Goal: Information Seeking & Learning: Find specific fact

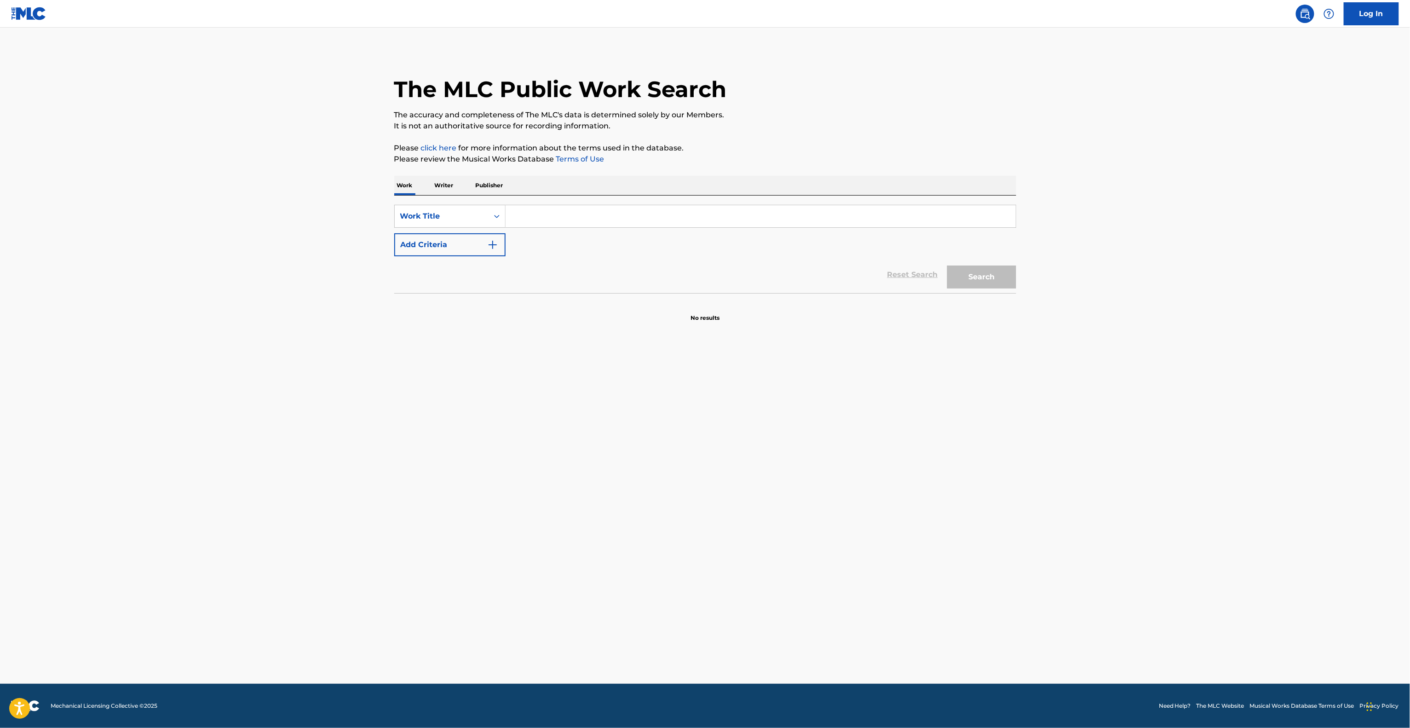
click at [1029, 493] on main "The MLC Public Work Search The accuracy and completeness of The MLC's data is d…" at bounding box center [705, 356] width 1410 height 656
click at [842, 529] on main "The MLC Public Work Search The accuracy and completeness of The MLC's data is d…" at bounding box center [705, 356] width 1410 height 656
click at [1097, 556] on main "The MLC Public Work Search The accuracy and completeness of The MLC's data is d…" at bounding box center [705, 356] width 1410 height 656
click at [537, 214] on input "Search Form" at bounding box center [761, 216] width 510 height 22
paste input "TUS MENTIRAS"
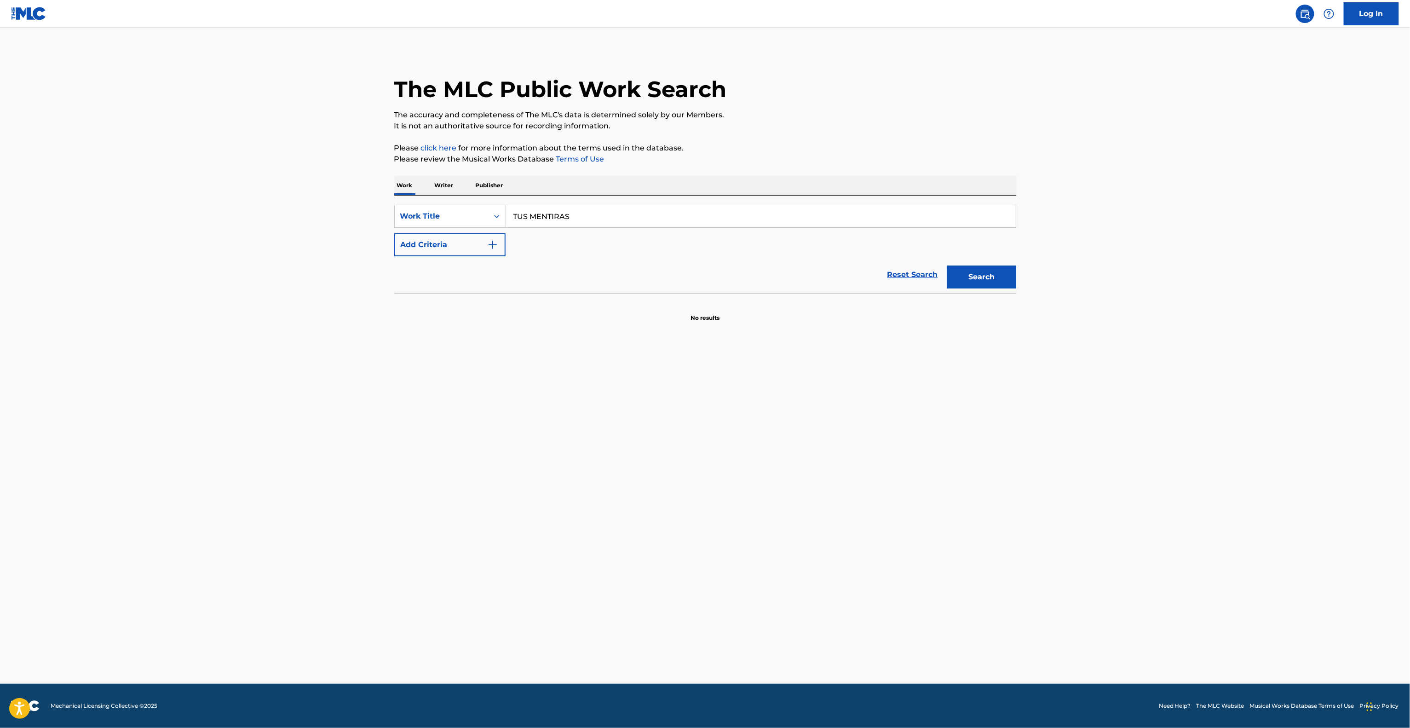
type input "TUS MENTIRAS"
click at [466, 247] on button "Add Criteria" at bounding box center [449, 244] width 111 height 23
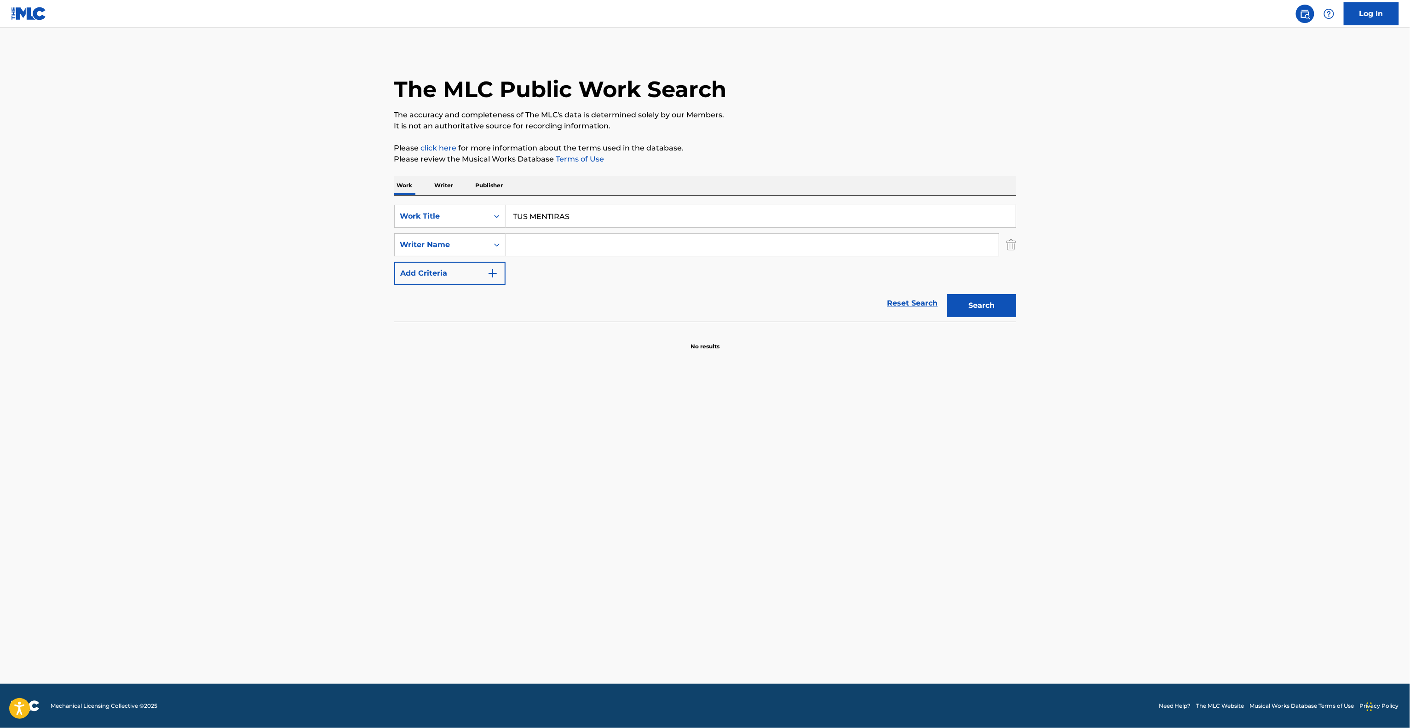
click at [616, 252] on input "Search Form" at bounding box center [752, 245] width 493 height 22
paste input "[PERSON_NAME]"
click at [1000, 316] on button "Search" at bounding box center [981, 305] width 69 height 23
click at [1000, 316] on div "Search" at bounding box center [980, 303] width 74 height 37
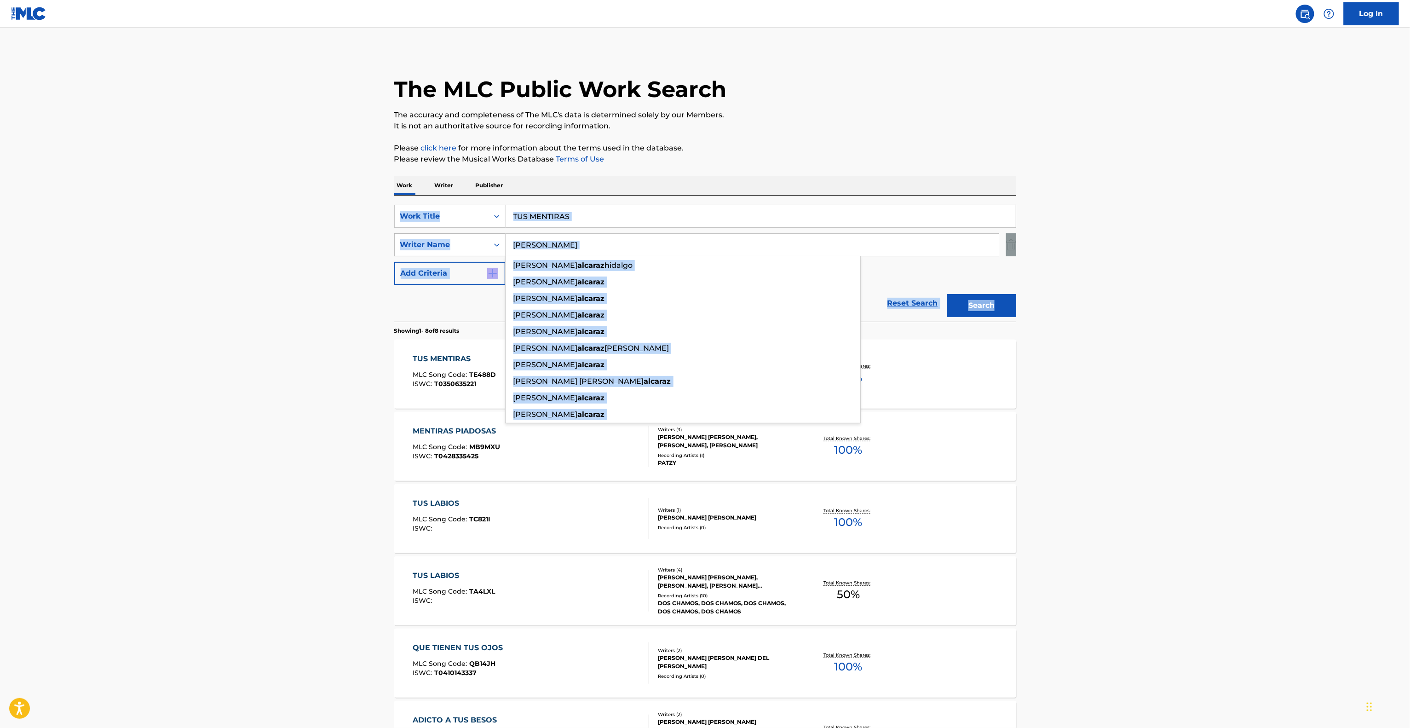
drag, startPoint x: 550, startPoint y: 244, endPoint x: 414, endPoint y: 235, distance: 136.5
click at [376, 231] on main "The MLC Public Work Search The accuracy and completeness of The MLC's data is d…" at bounding box center [705, 495] width 1410 height 934
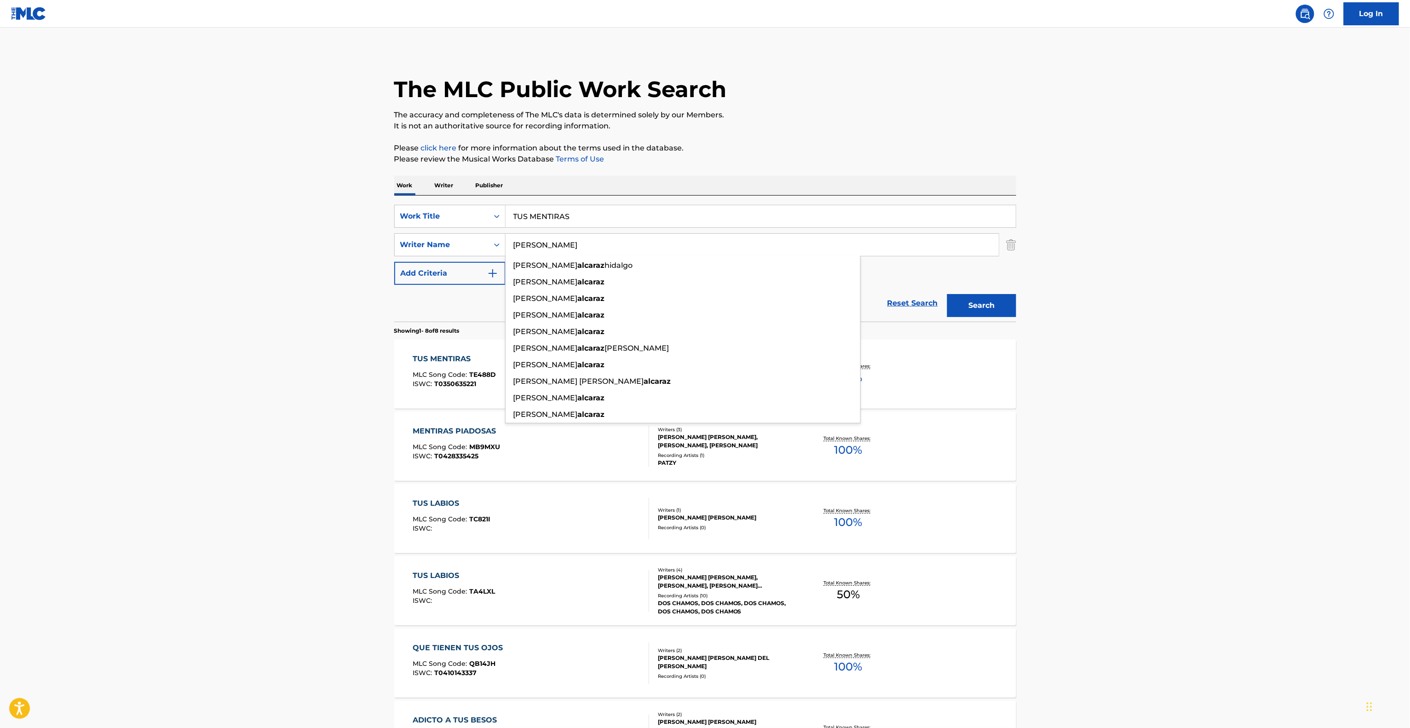
paste input "[PERSON_NAME]"
type input "[PERSON_NAME]"
click at [971, 312] on button "Search" at bounding box center [981, 305] width 69 height 23
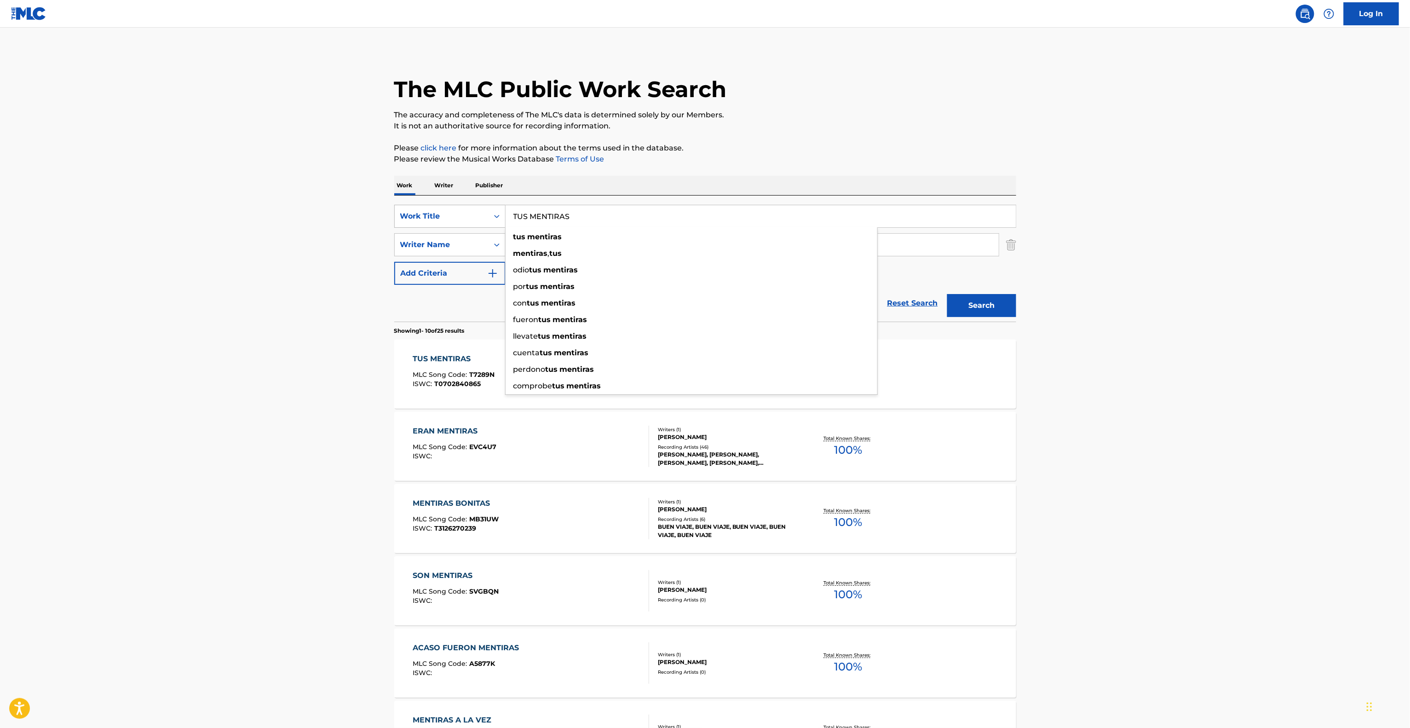
drag, startPoint x: 583, startPoint y: 207, endPoint x: 466, endPoint y: 211, distance: 117.4
click at [475, 210] on div "SearchWithCriteria57dfc37d-ef98-4c68-9d0b-834bfa650187 Work Title TUS MENTIRAS …" at bounding box center [705, 216] width 622 height 23
paste input "YO TE NECESITO"
type input "YO TE NECESITO"
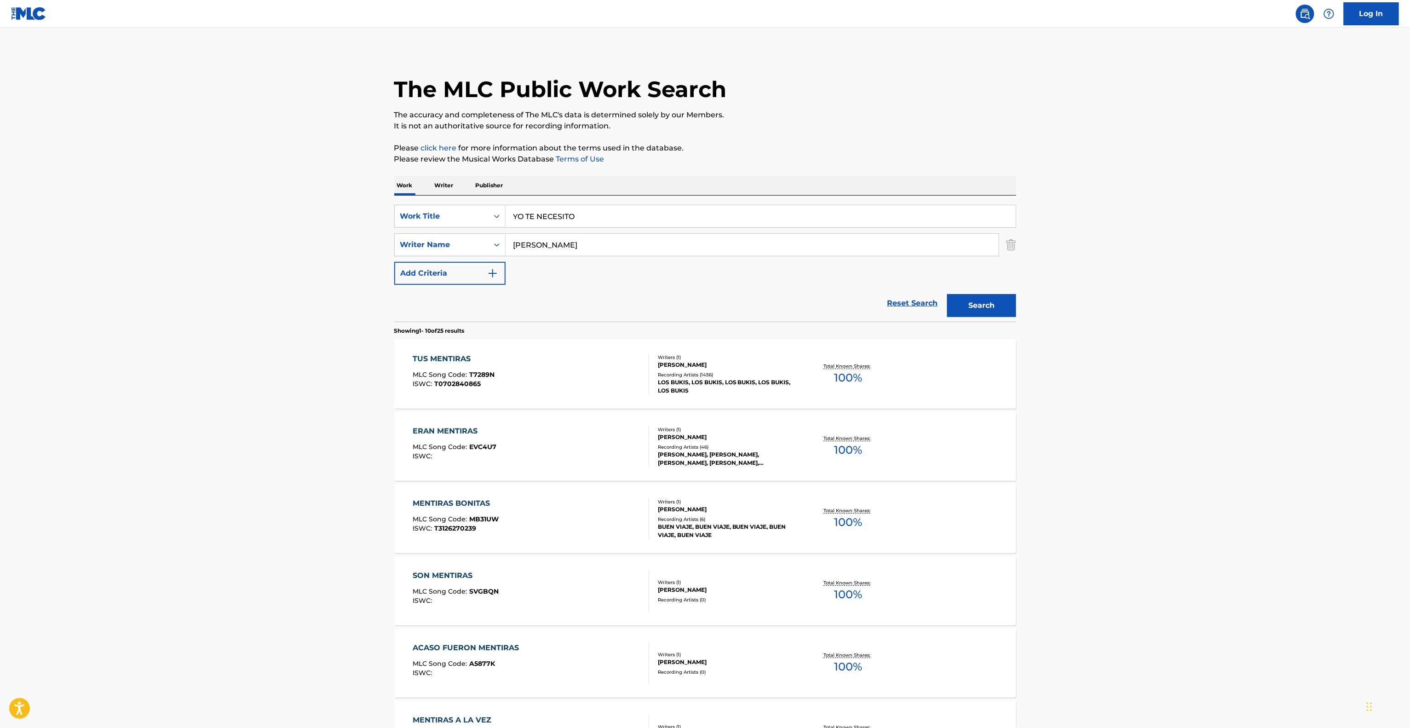
click at [241, 226] on main "The MLC Public Work Search The accuracy and completeness of The MLC's data is d…" at bounding box center [705, 569] width 1410 height 1083
drag, startPoint x: 545, startPoint y: 236, endPoint x: 399, endPoint y: 236, distance: 145.4
click at [397, 237] on div "SearchWithCriteria00b1f236-5f04-451c-bf14-b8acc88ee9f6 Writer Name [PERSON_NAME]" at bounding box center [705, 244] width 622 height 23
paste input "[PERSON_NAME]"
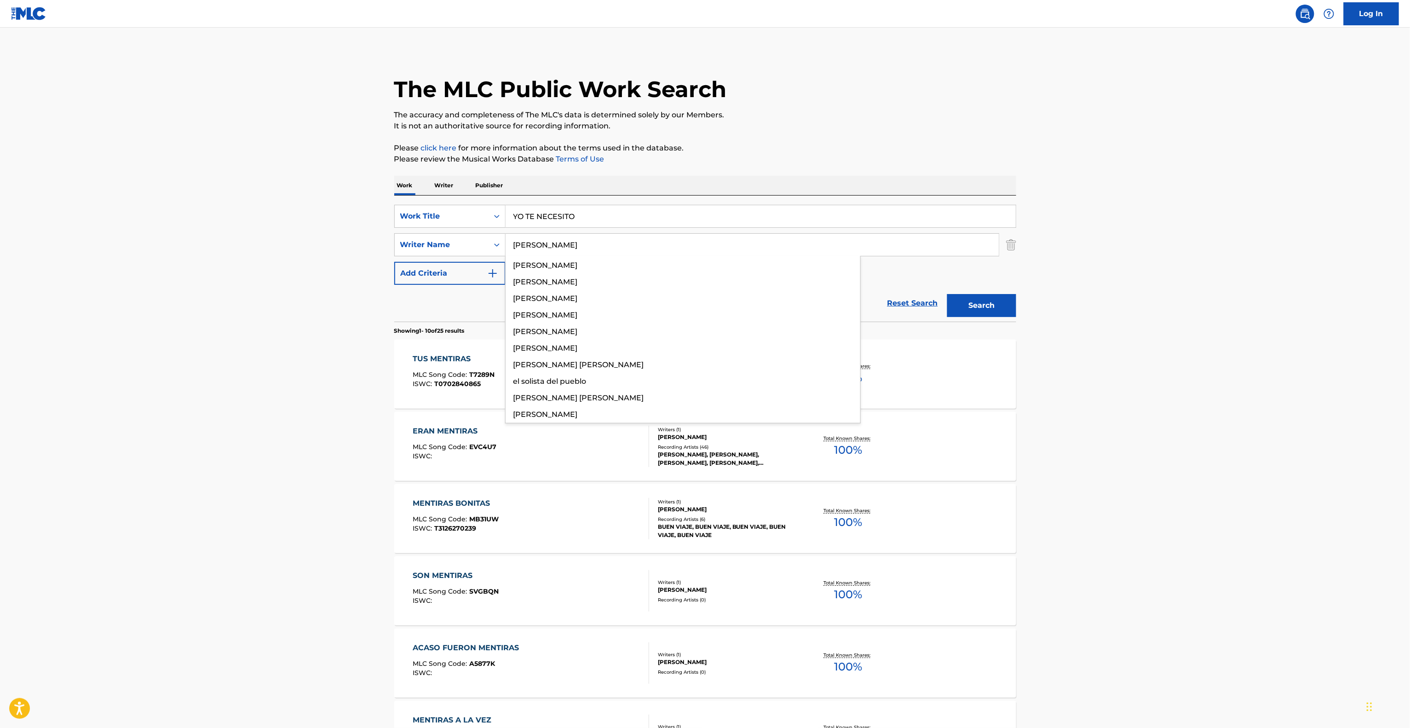
click at [1001, 309] on button "Search" at bounding box center [981, 305] width 69 height 23
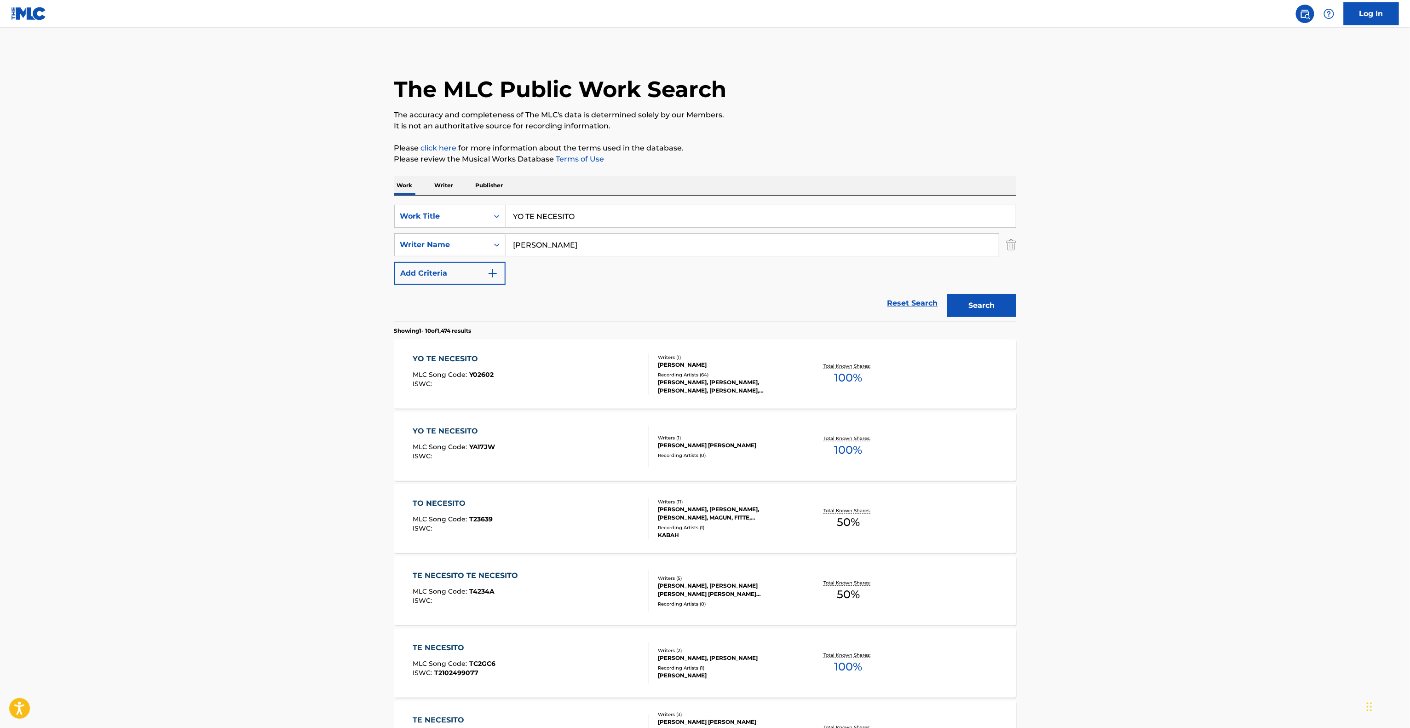
drag, startPoint x: 545, startPoint y: 246, endPoint x: 361, endPoint y: 227, distance: 185.4
click at [349, 227] on main "The MLC Public Work Search The accuracy and completeness of The MLC's data is d…" at bounding box center [705, 569] width 1410 height 1083
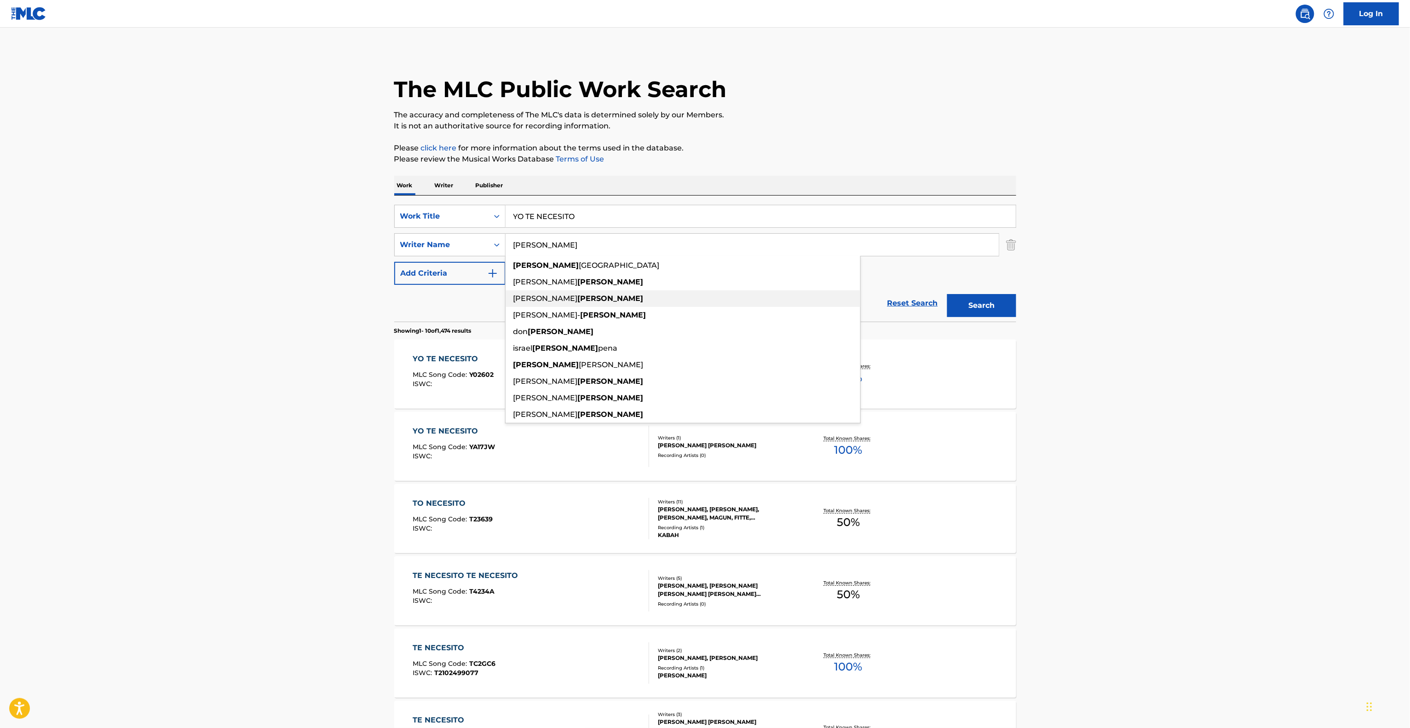
paste input "[PERSON_NAME]"
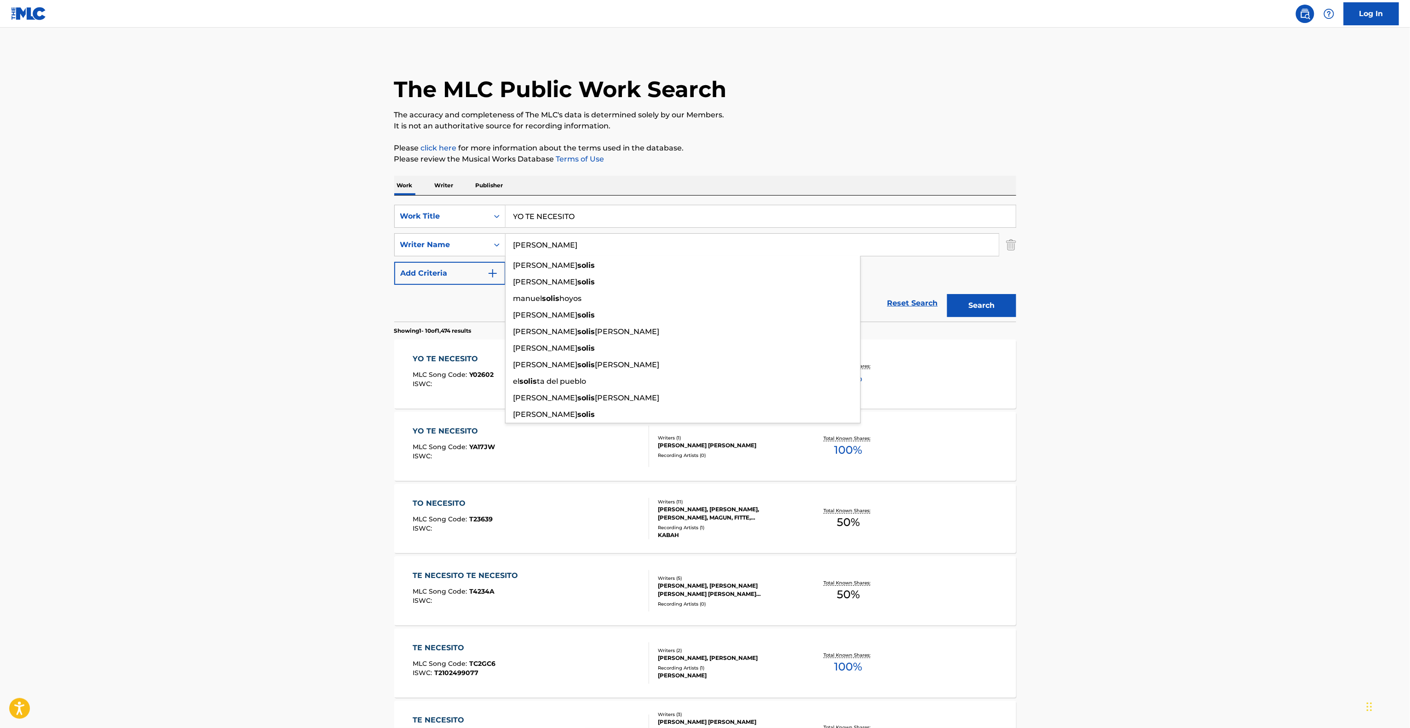
type input "[PERSON_NAME]"
click at [998, 301] on button "Search" at bounding box center [981, 305] width 69 height 23
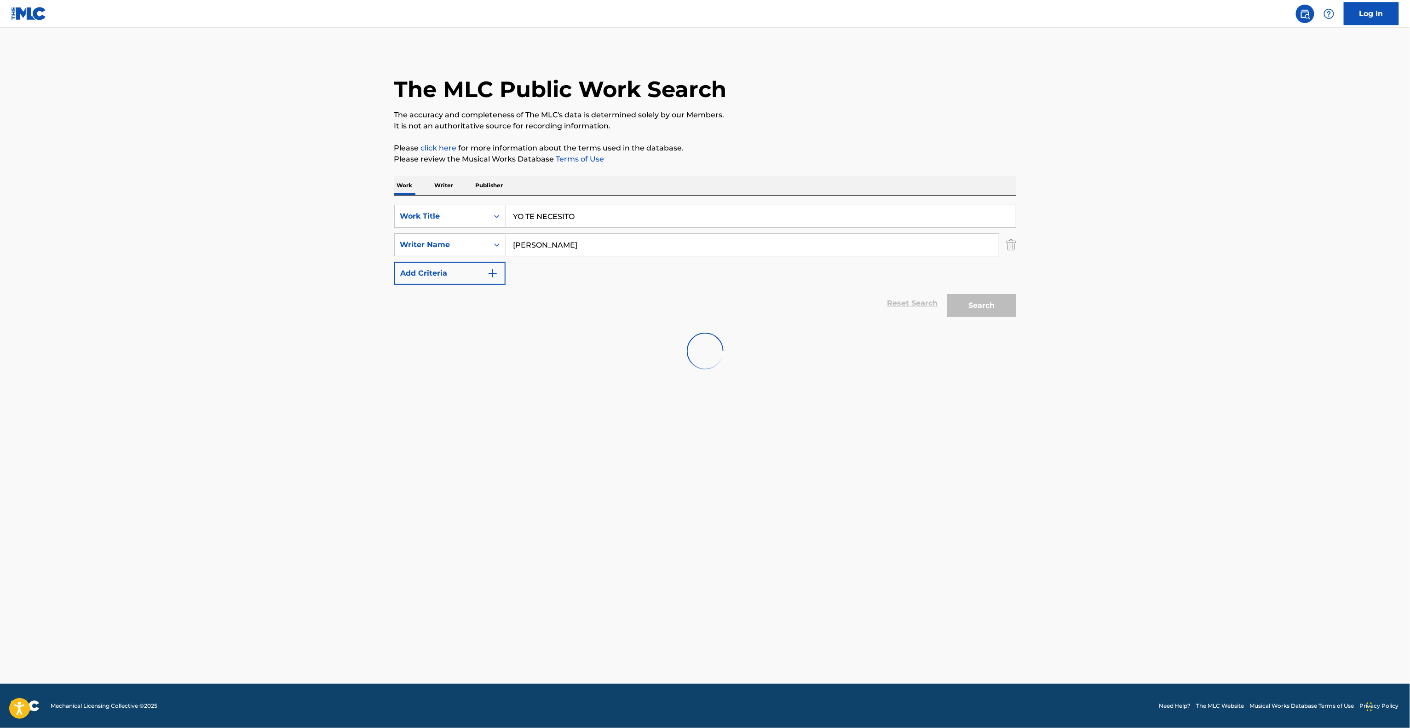
click at [1115, 372] on main "The MLC Public Work Search The accuracy and completeness of The MLC's data is d…" at bounding box center [705, 356] width 1410 height 656
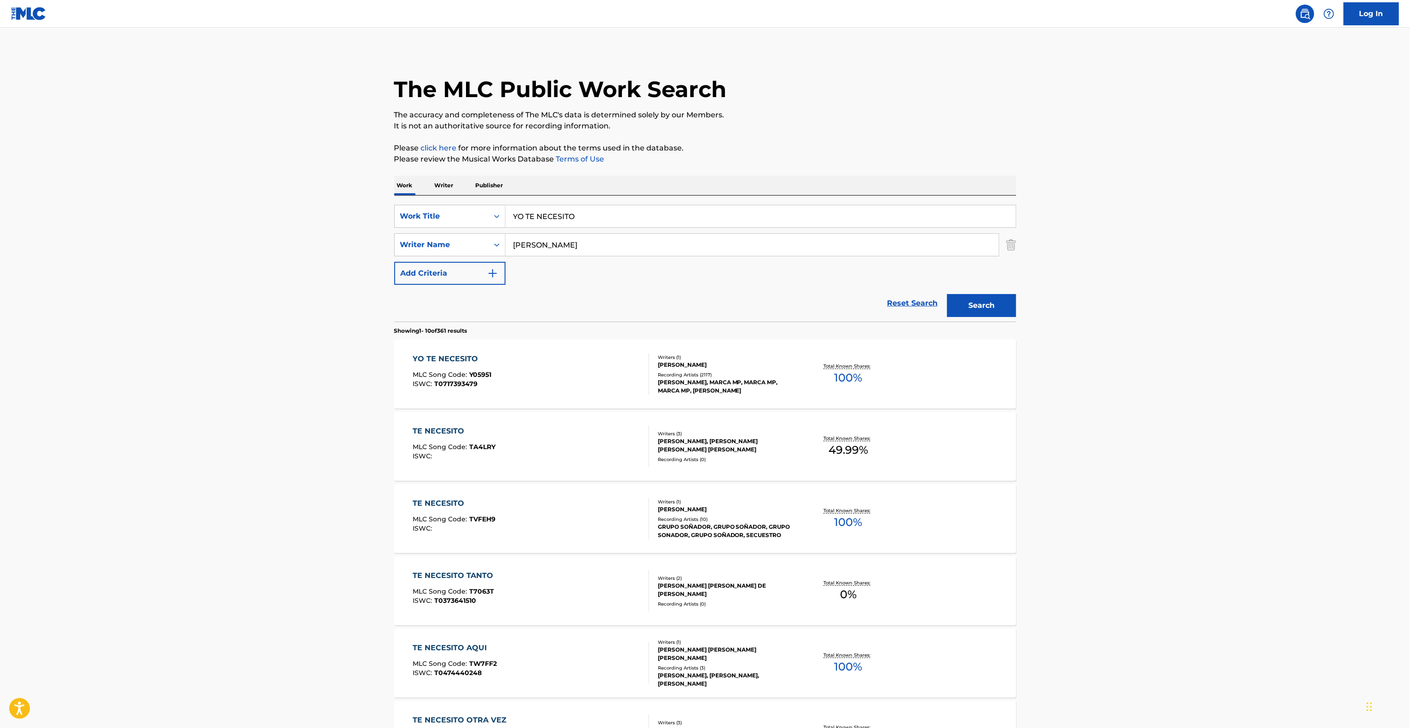
click at [1089, 430] on main "The MLC Public Work Search The accuracy and completeness of The MLC's data is d…" at bounding box center [705, 569] width 1410 height 1083
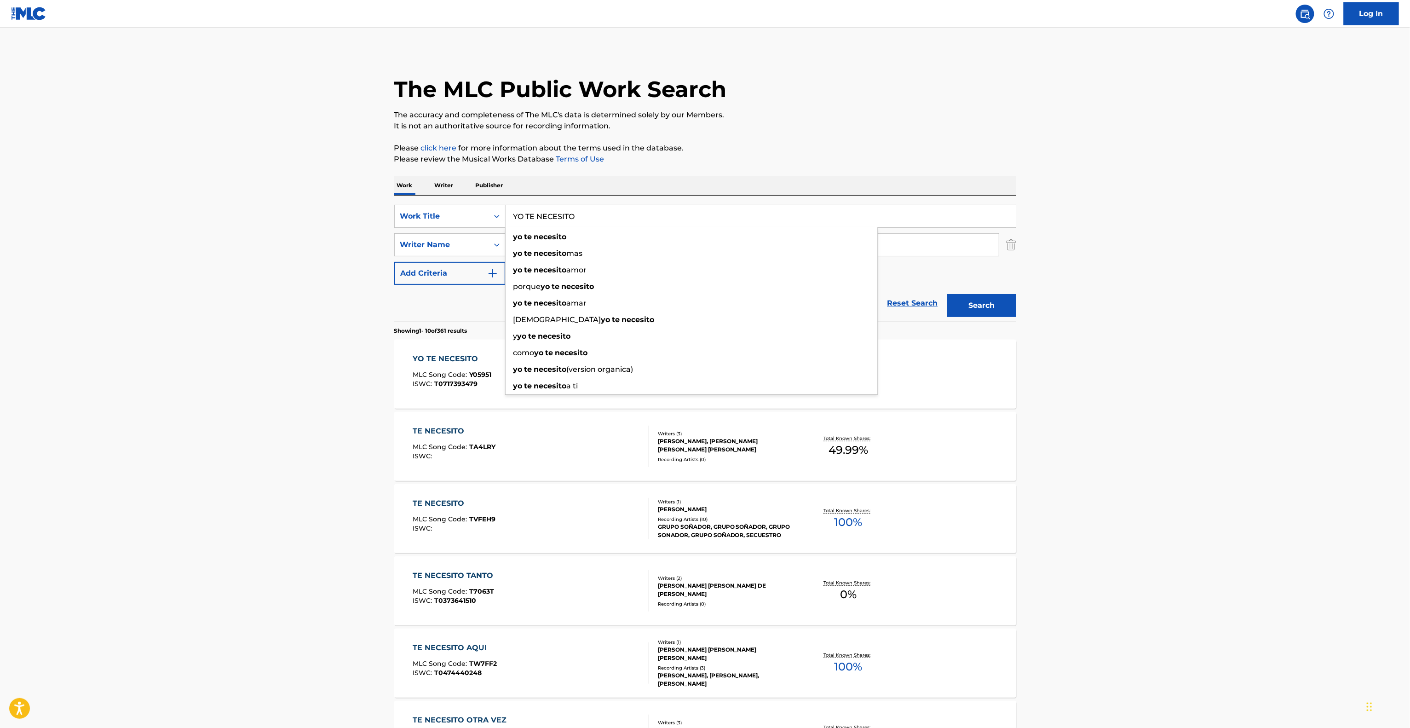
drag, startPoint x: 616, startPoint y: 209, endPoint x: 215, endPoint y: 207, distance: 401.1
click at [210, 207] on main "The MLC Public Work Search The accuracy and completeness of The MLC's data is d…" at bounding box center [705, 569] width 1410 height 1083
paste input "QUE MALA"
type input "QUE MALA"
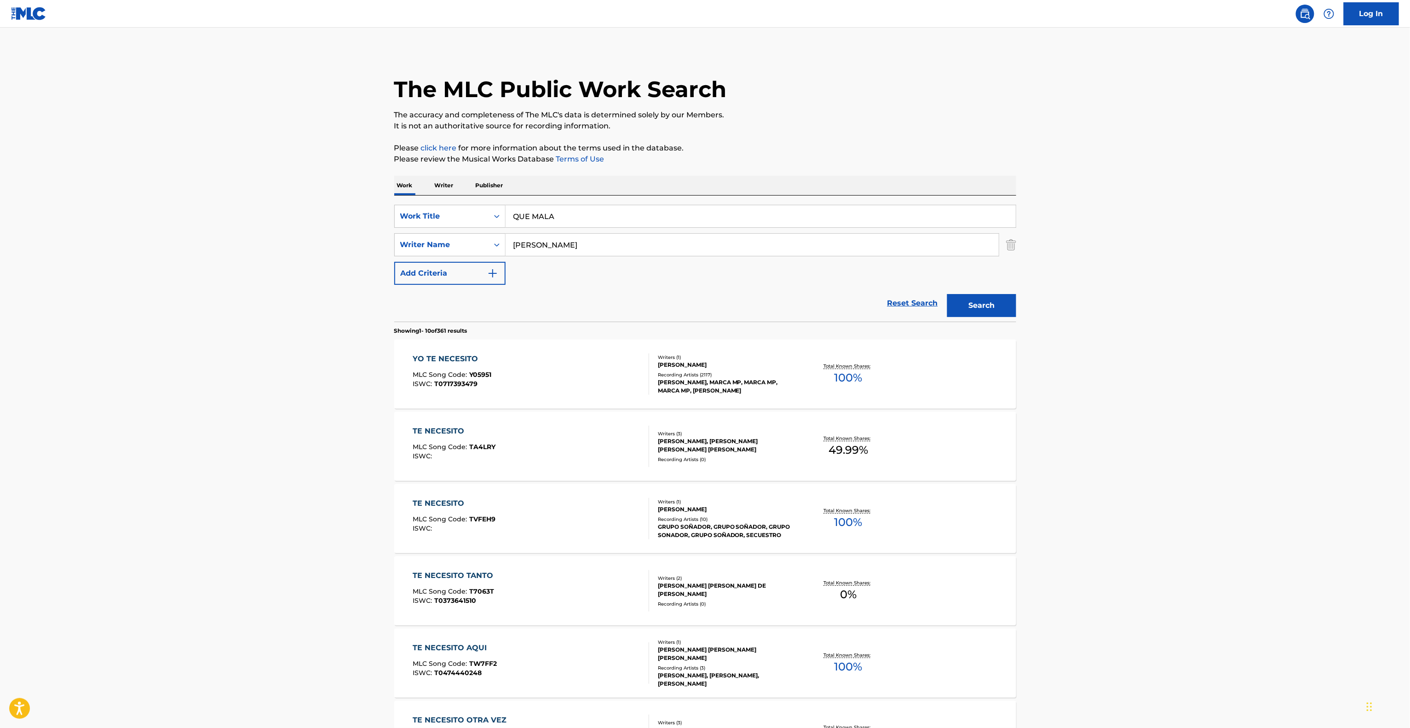
click at [1004, 311] on button "Search" at bounding box center [981, 305] width 69 height 23
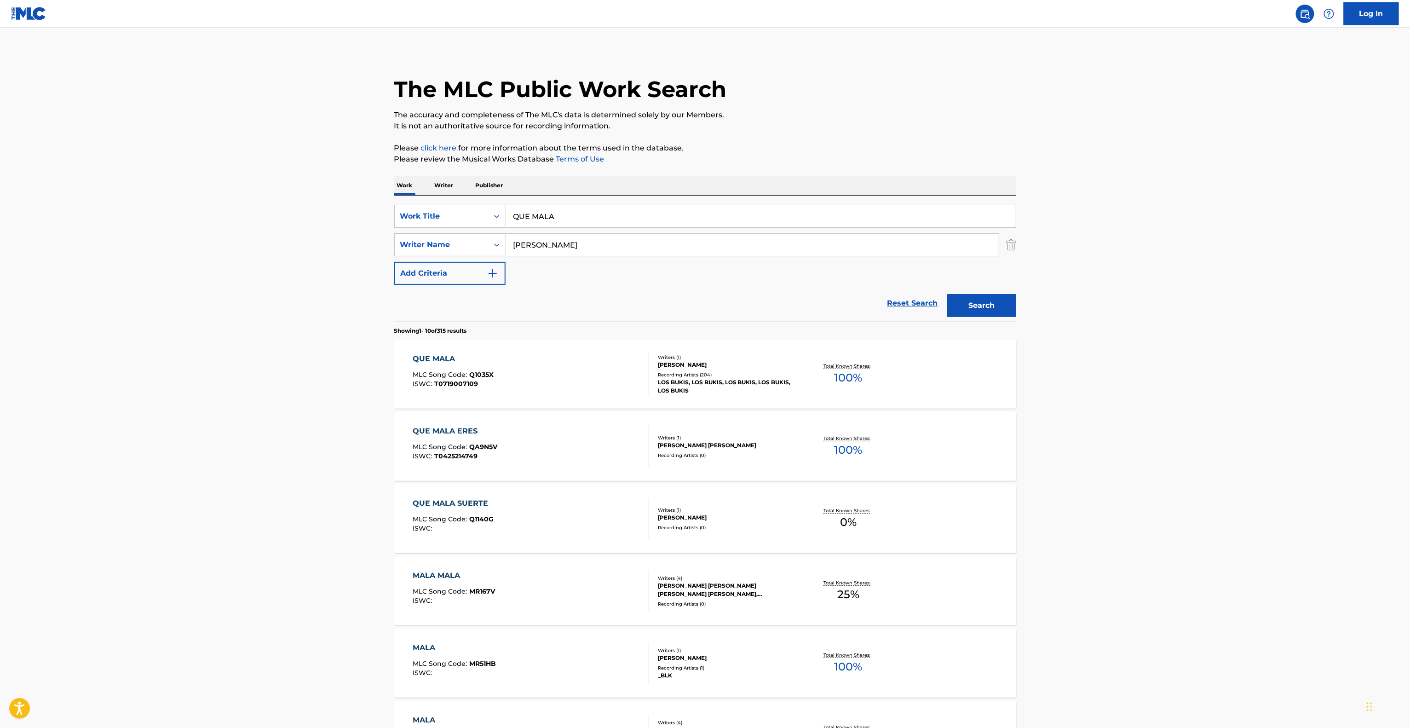
click at [263, 323] on main "The MLC Public Work Search The accuracy and completeness of The MLC's data is d…" at bounding box center [705, 569] width 1410 height 1083
drag, startPoint x: 561, startPoint y: 251, endPoint x: 485, endPoint y: 249, distance: 76.4
click at [483, 250] on div "SearchWithCriteria00b1f236-5f04-451c-bf14-b8acc88ee9f6 Writer Name [PERSON_NAME]" at bounding box center [705, 244] width 622 height 23
paste input "ILVA"
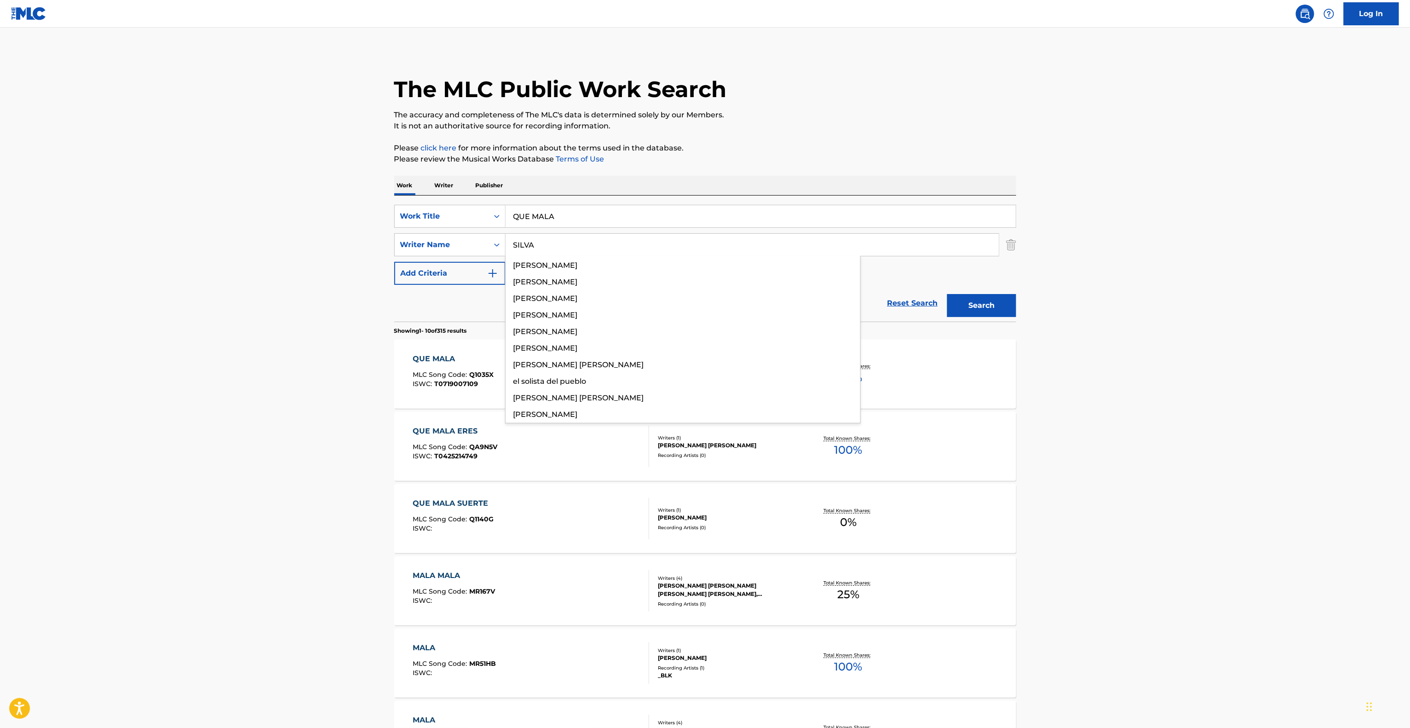
type input "SILVA"
click at [997, 312] on button "Search" at bounding box center [981, 305] width 69 height 23
